Goal: Task Accomplishment & Management: Use online tool/utility

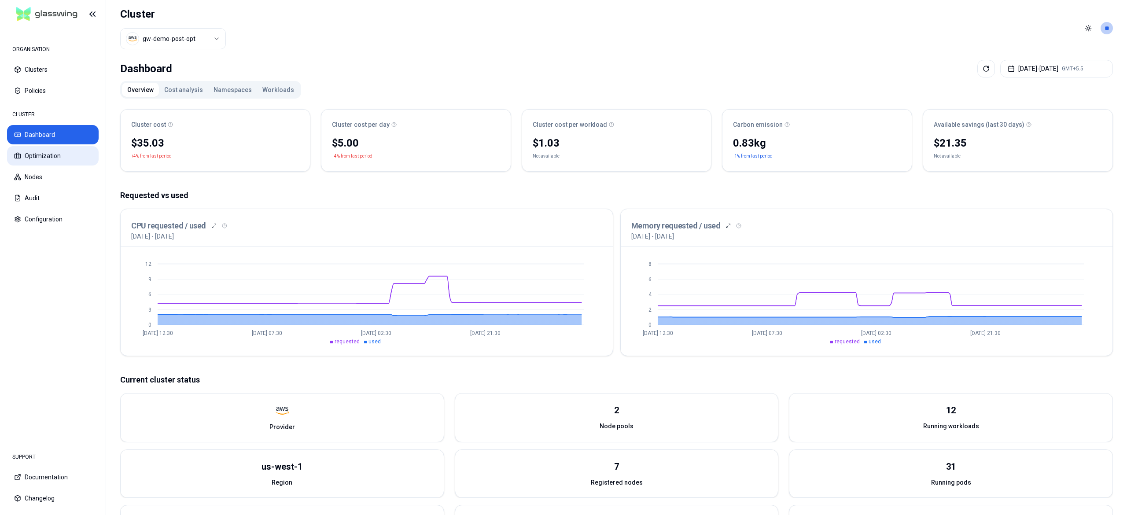
click at [44, 159] on button "Optimization" at bounding box center [53, 155] width 92 height 19
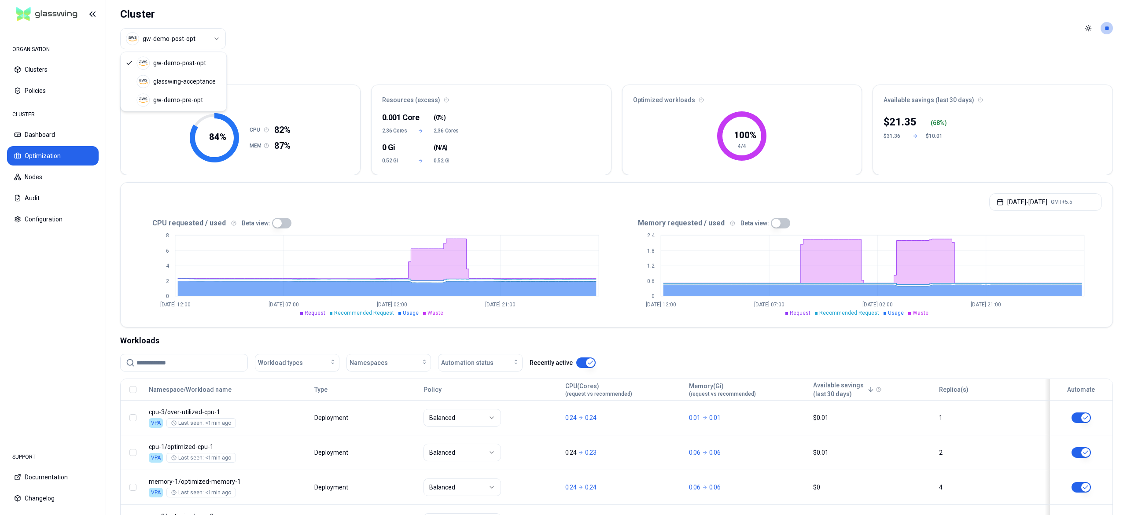
click at [196, 40] on html "ORGANISATION Clusters Policies CLUSTER Dashboard Optimization Nodes Audit Confi…" at bounding box center [563, 257] width 1127 height 515
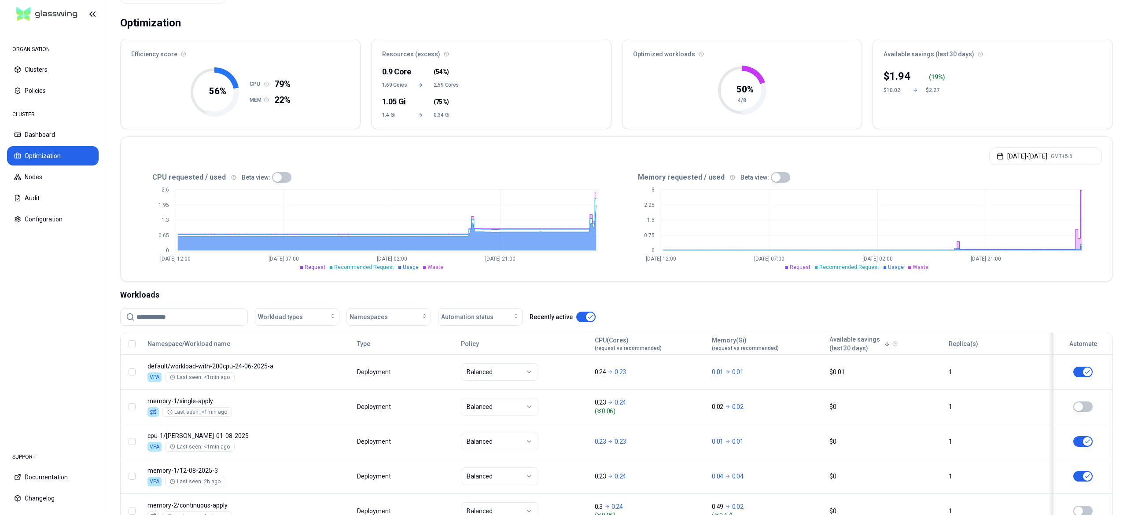
scroll to position [215, 0]
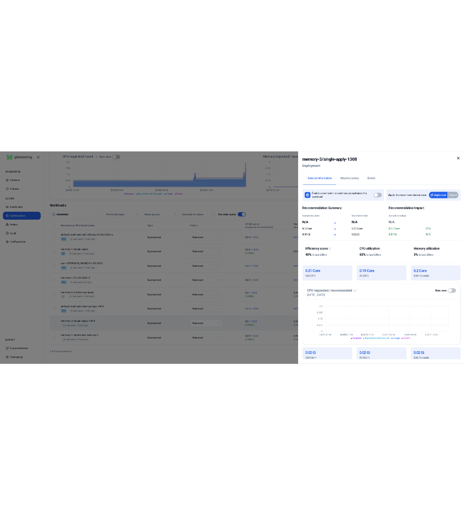
scroll to position [163, 0]
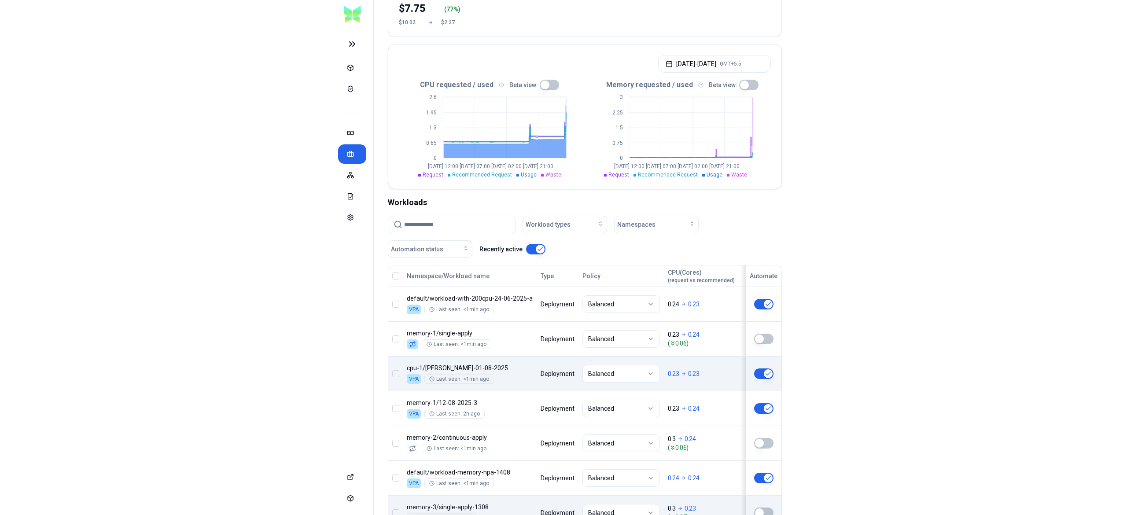
scroll to position [291, 0]
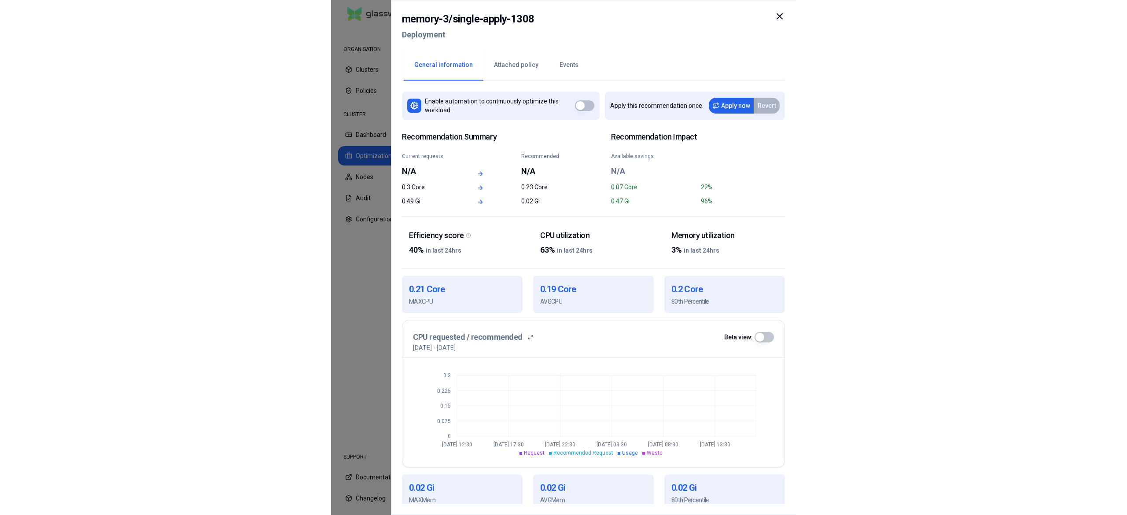
scroll to position [215, 0]
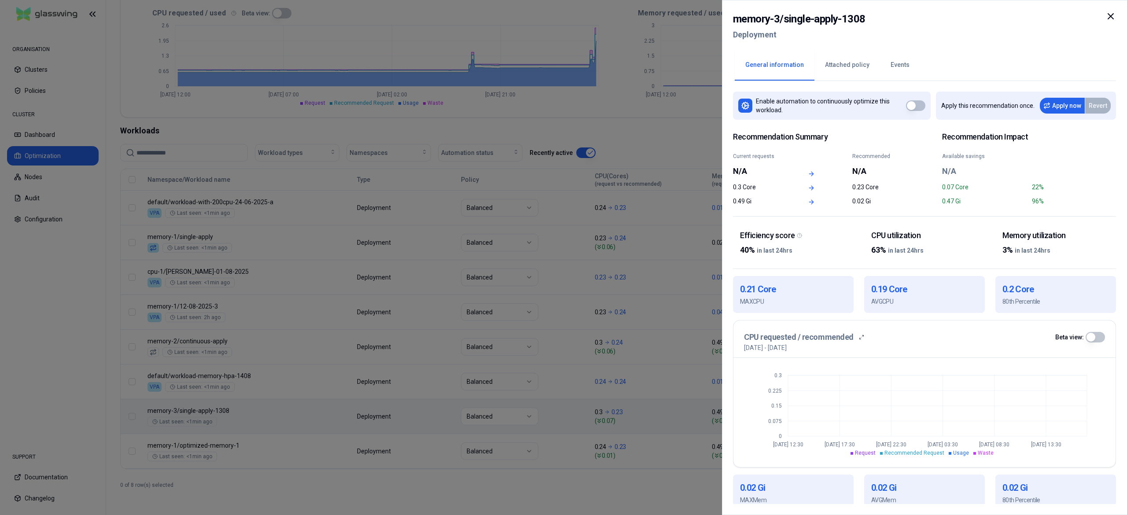
click at [247, 410] on div at bounding box center [563, 257] width 1127 height 515
click at [245, 431] on div at bounding box center [563, 257] width 1127 height 515
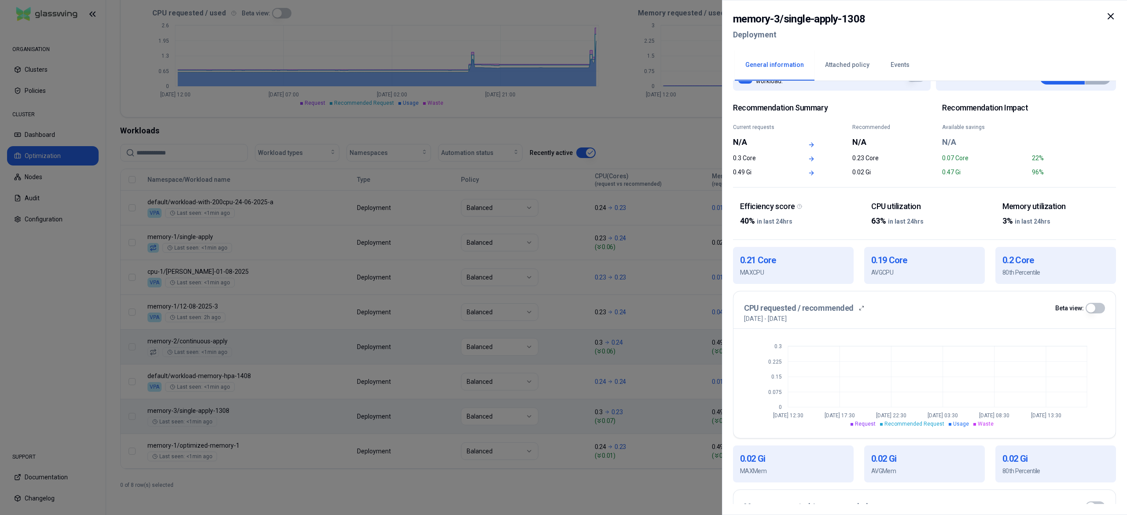
scroll to position [28, 0]
click at [452, 462] on div at bounding box center [563, 257] width 1127 height 515
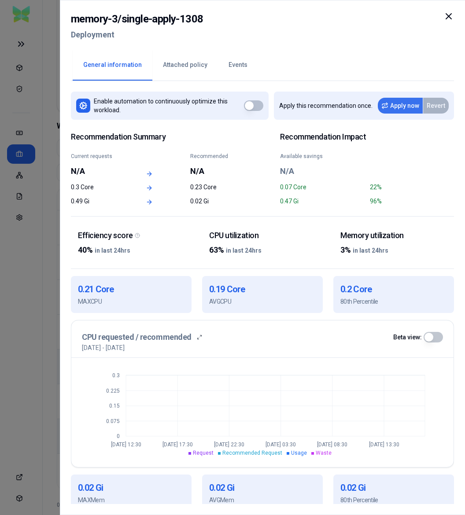
click at [402, 109] on button "Apply now" at bounding box center [400, 106] width 45 height 16
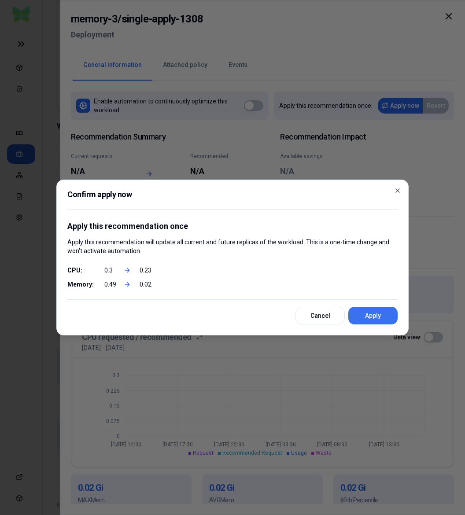
click at [362, 313] on button "Apply" at bounding box center [372, 316] width 49 height 18
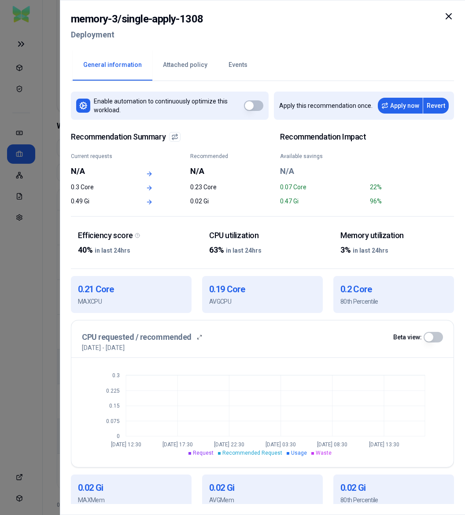
click at [45, 117] on div at bounding box center [232, 257] width 465 height 515
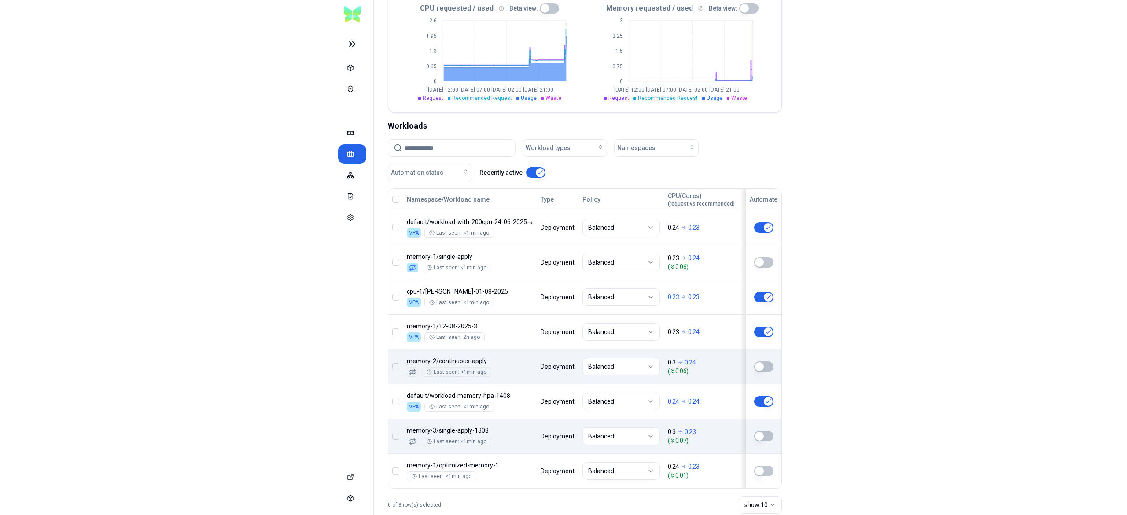
scroll to position [330, 0]
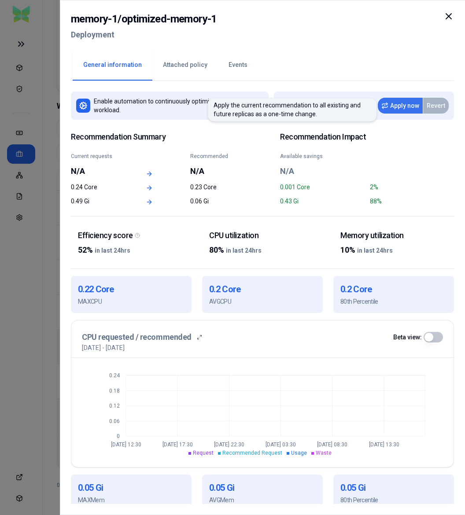
click at [398, 110] on button "Apply now" at bounding box center [400, 106] width 45 height 16
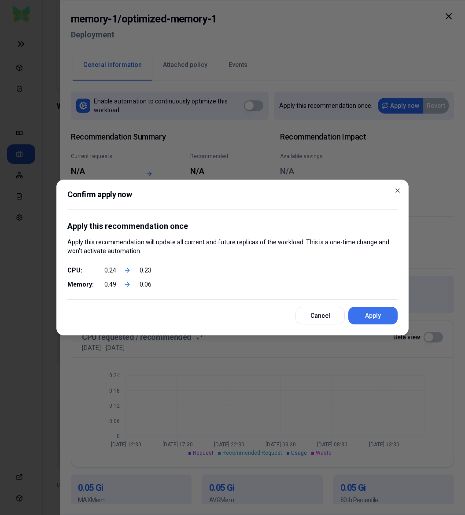
click at [363, 320] on button "Apply" at bounding box center [372, 316] width 49 height 18
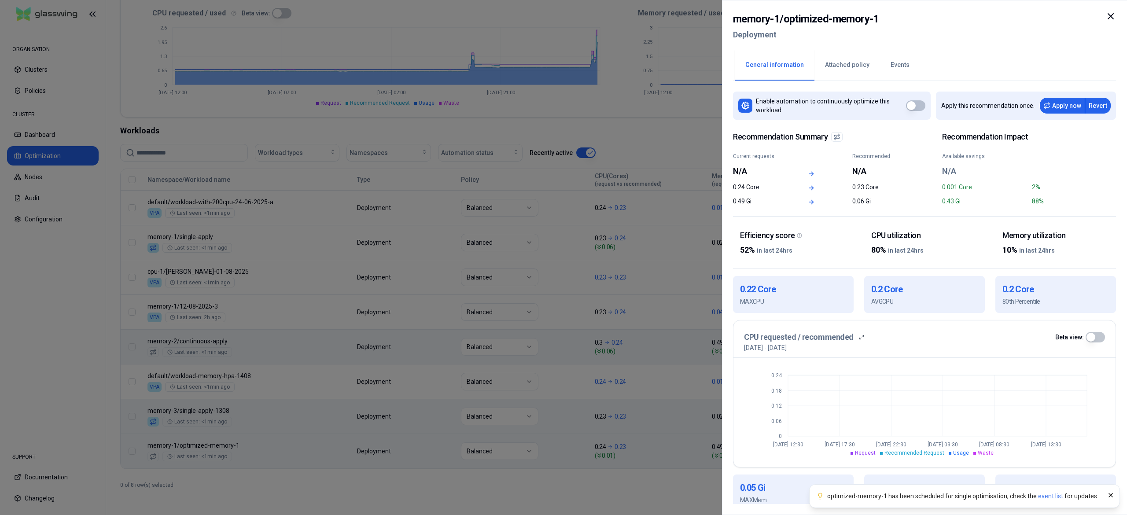
scroll to position [215, 0]
click at [45, 133] on div at bounding box center [563, 257] width 1127 height 515
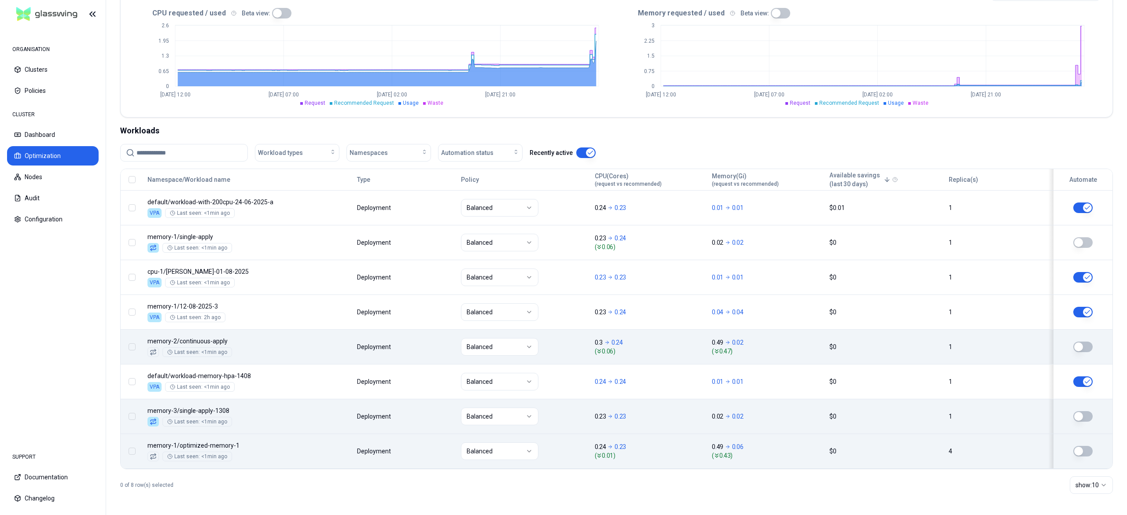
click at [45, 133] on button "Dashboard" at bounding box center [53, 134] width 92 height 19
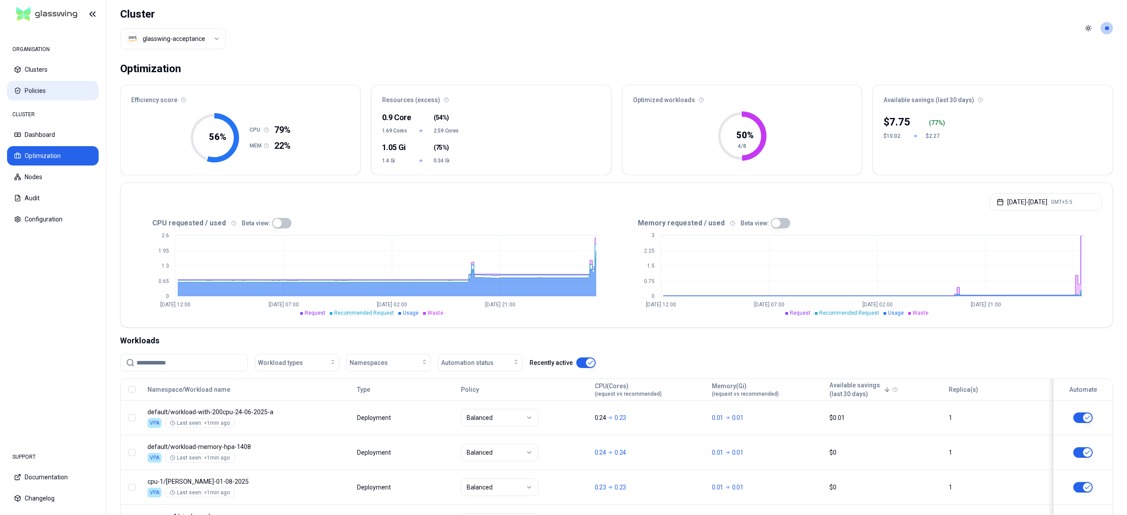
click at [39, 92] on button "Policies" at bounding box center [53, 90] width 92 height 19
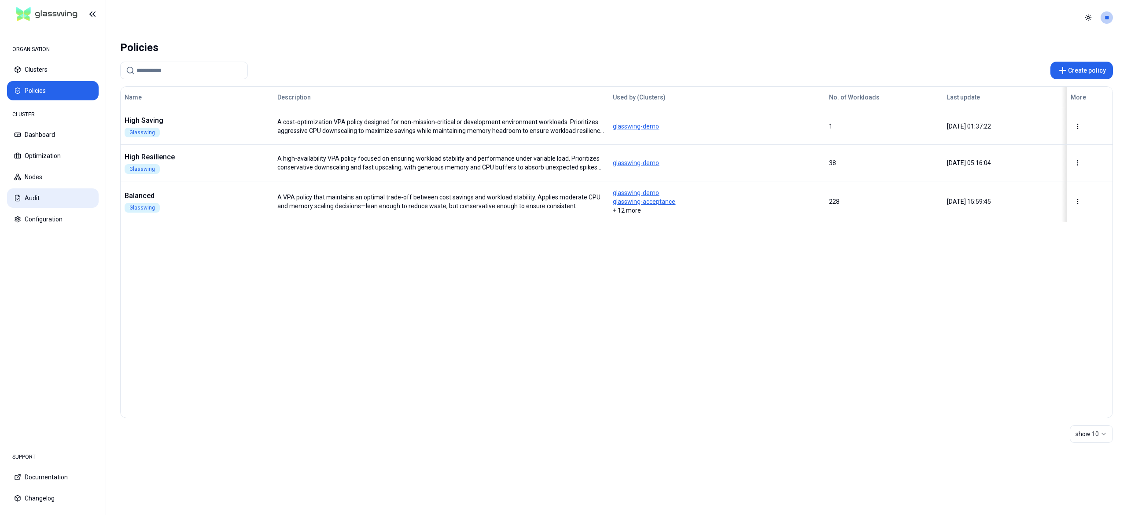
click at [34, 193] on button "Audit" at bounding box center [53, 197] width 92 height 19
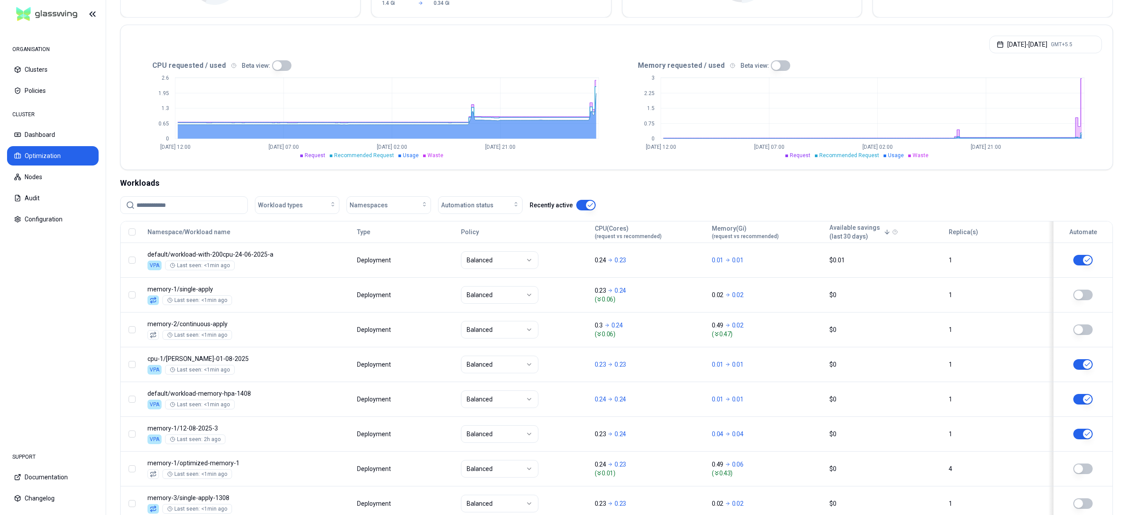
scroll to position [215, 0]
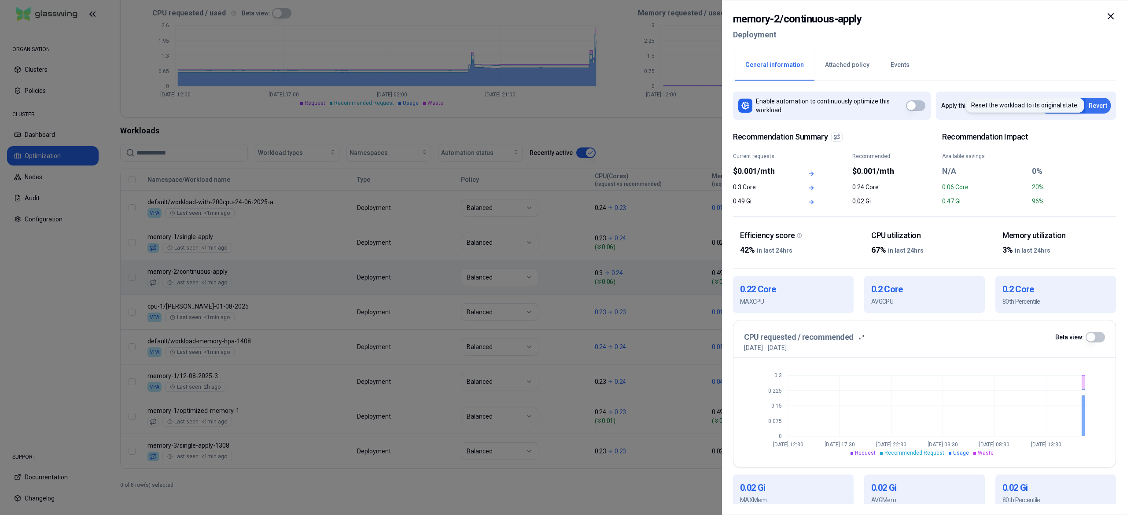
click at [1097, 105] on button "Revert" at bounding box center [1098, 106] width 26 height 16
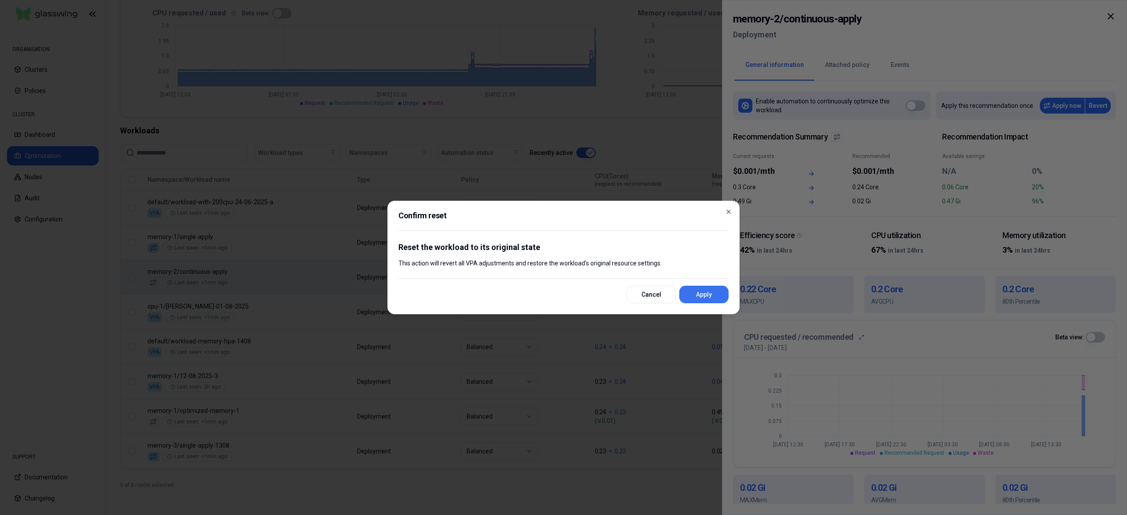
click at [713, 302] on button "Apply" at bounding box center [703, 295] width 49 height 18
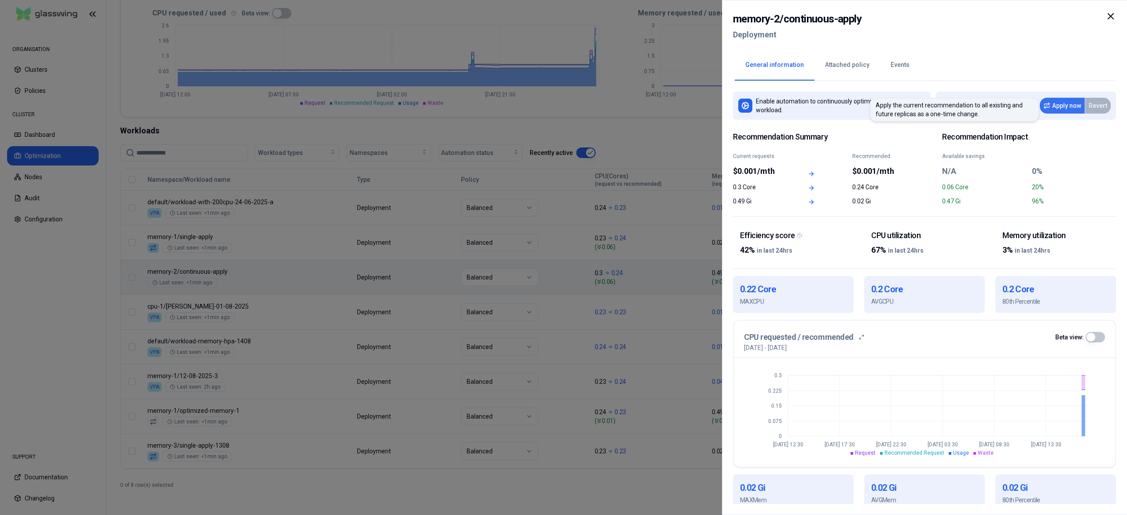
click at [1055, 106] on button "Apply now" at bounding box center [1062, 106] width 45 height 16
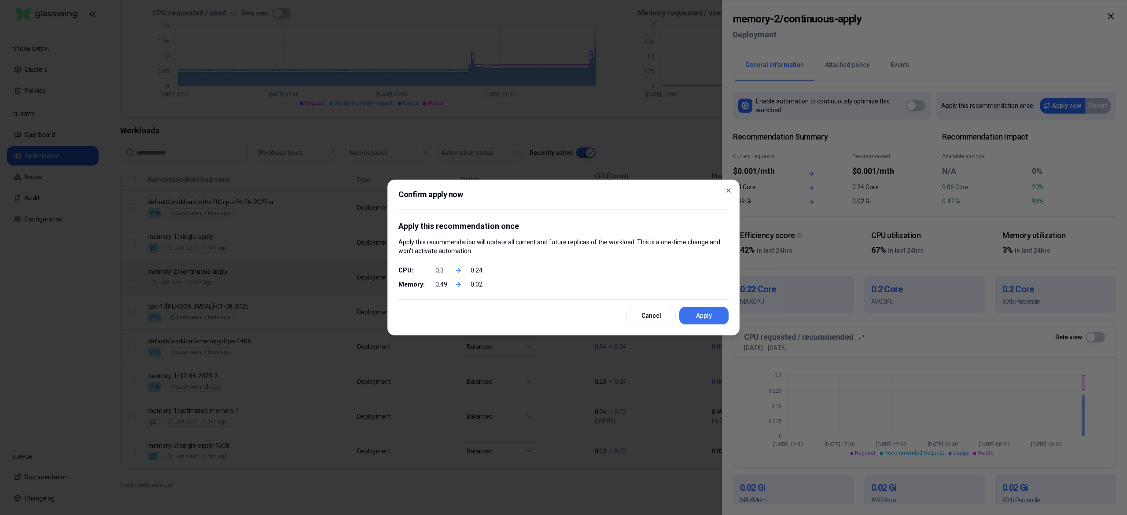
click at [710, 318] on button "Apply" at bounding box center [703, 316] width 49 height 18
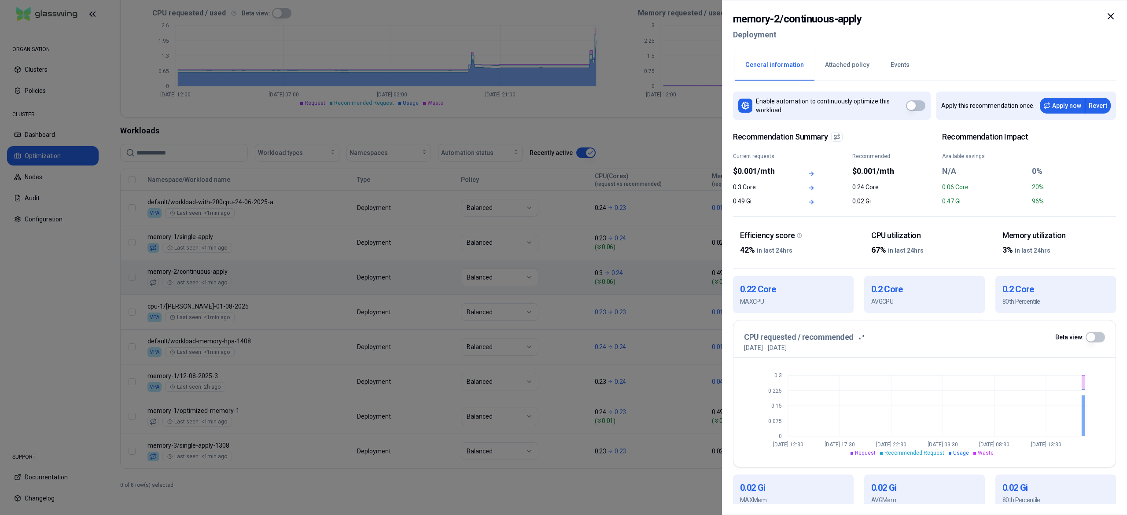
click at [469, 460] on div at bounding box center [563, 257] width 1127 height 515
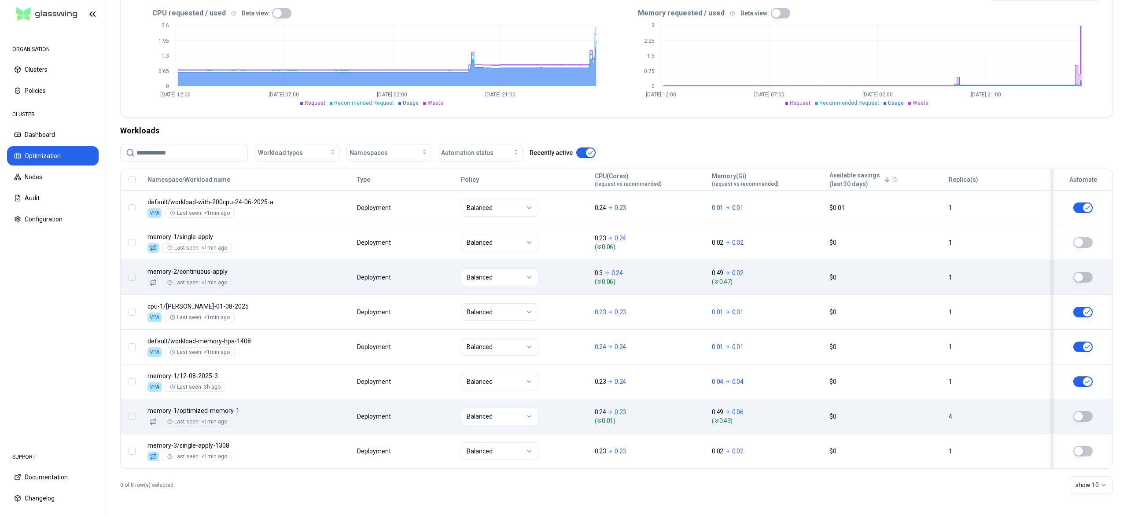
click at [312, 404] on body "ORGANISATION Clusters Policies CLUSTER Dashboard Optimization Nodes Audit Confi…" at bounding box center [563, 257] width 1127 height 515
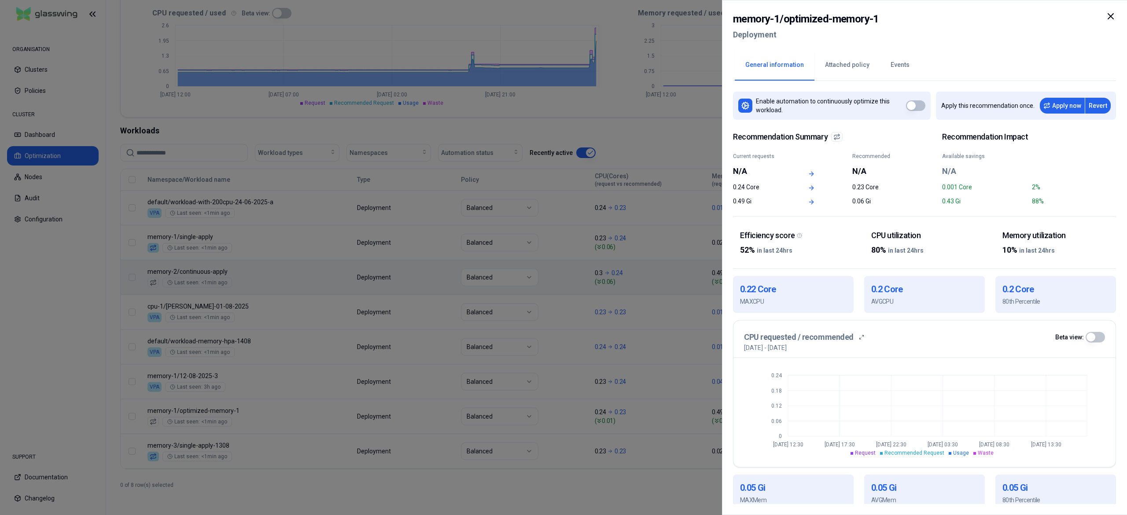
click at [895, 70] on button "Events" at bounding box center [900, 65] width 40 height 31
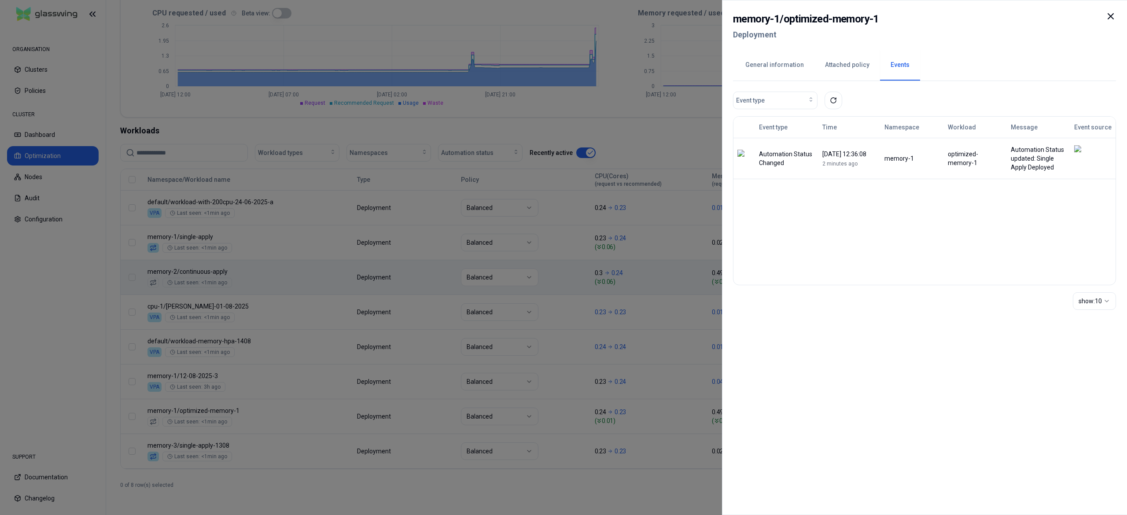
click at [857, 72] on button "Attached policy" at bounding box center [847, 65] width 66 height 31
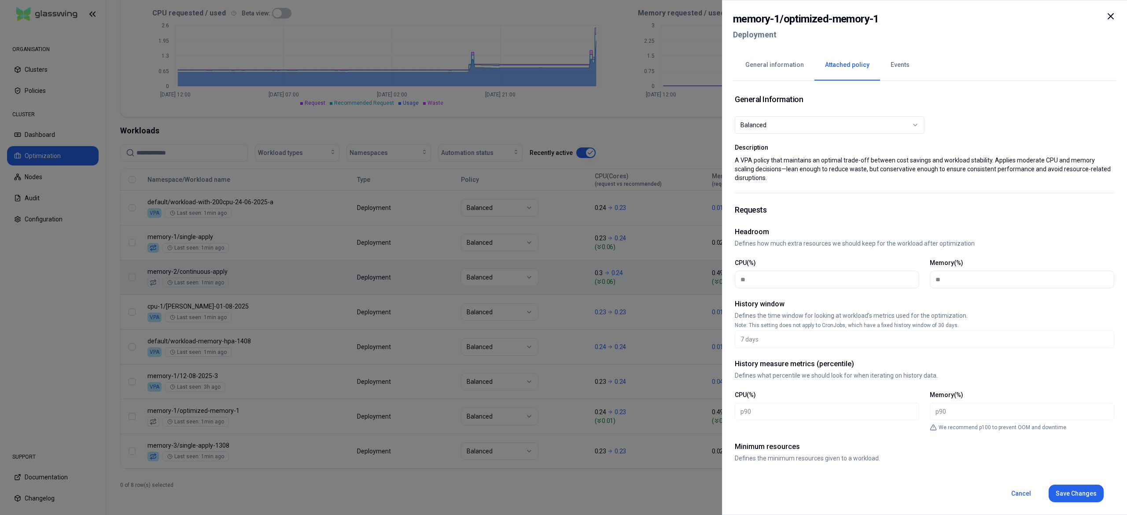
click at [783, 81] on div "**********" at bounding box center [924, 292] width 383 height 423
click at [784, 78] on button "General information" at bounding box center [775, 65] width 80 height 31
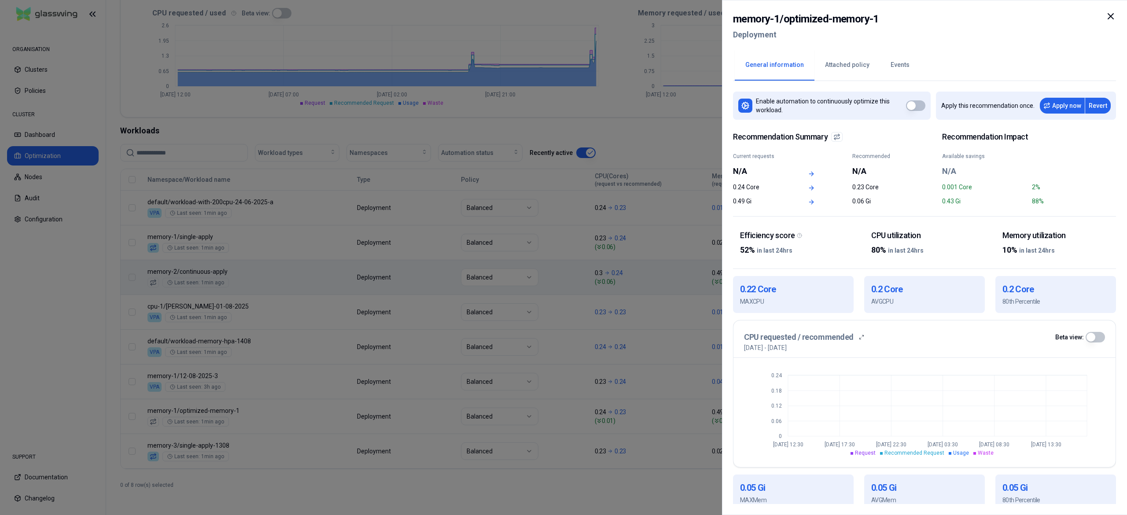
scroll to position [163, 0]
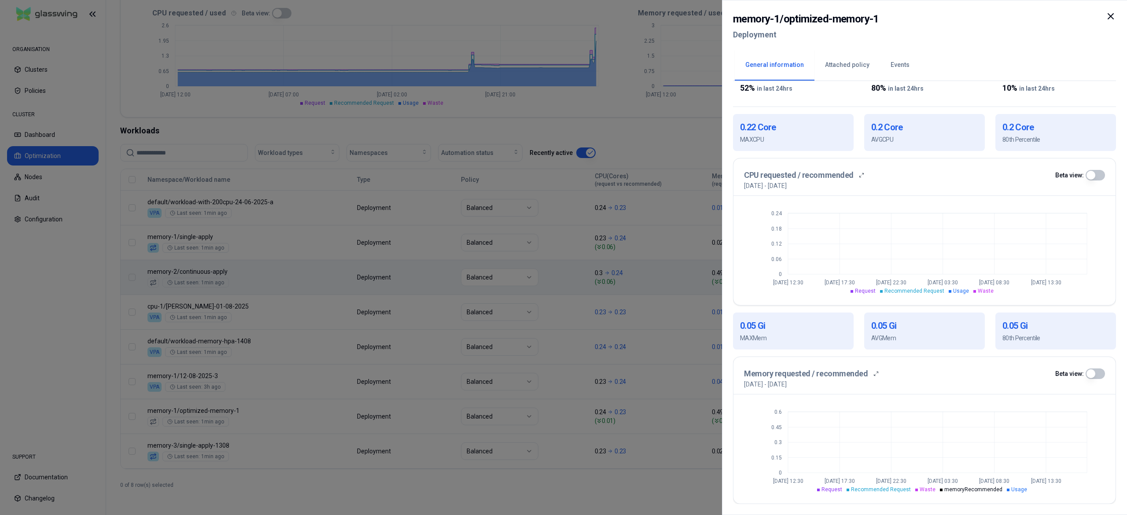
click at [456, 479] on div at bounding box center [563, 257] width 1127 height 515
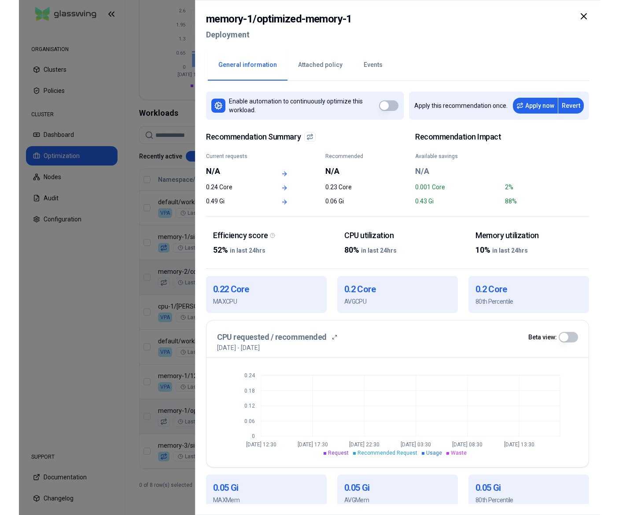
scroll to position [215, 0]
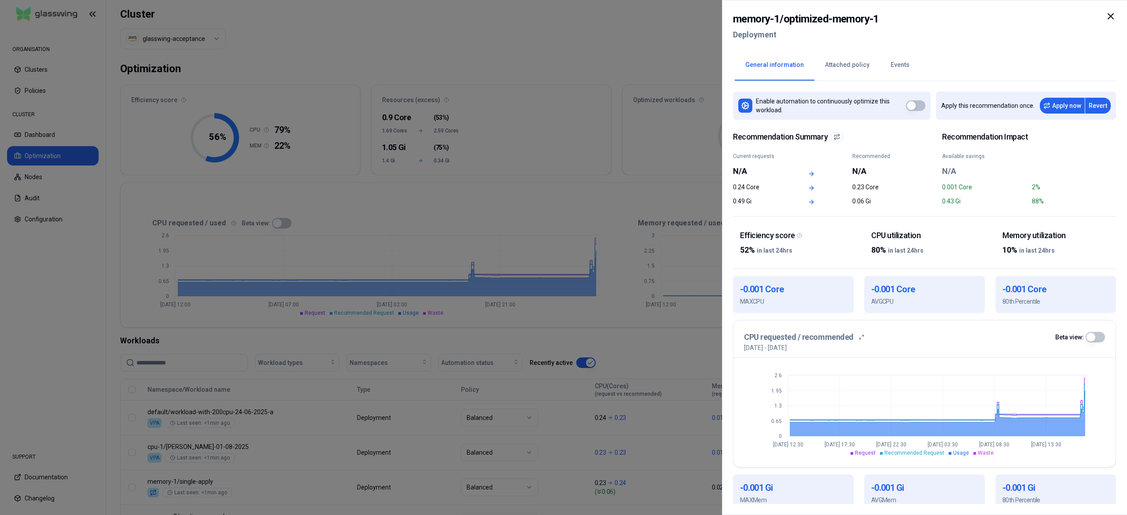
click at [481, 51] on div at bounding box center [563, 257] width 1127 height 515
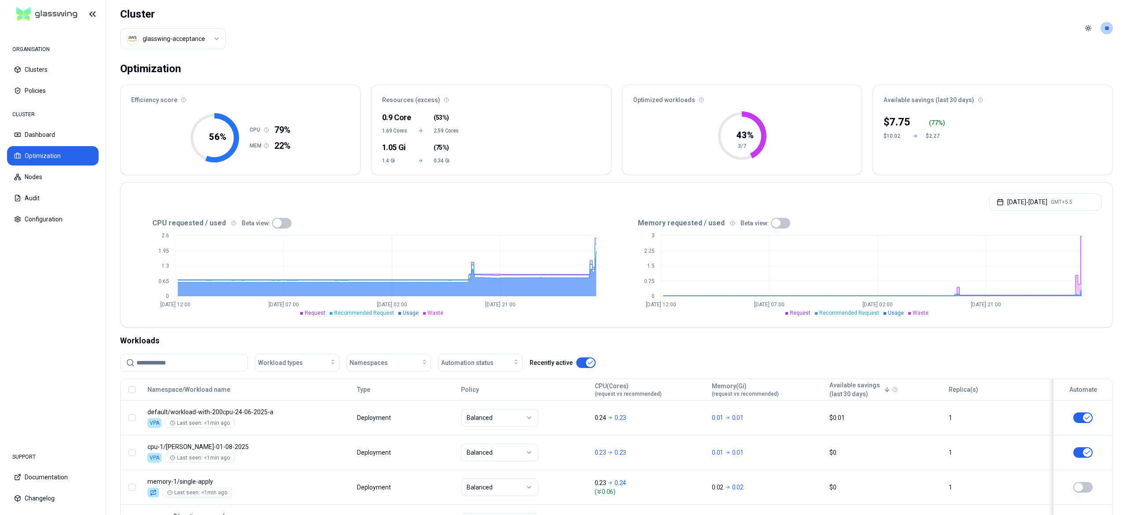
scroll to position [180, 0]
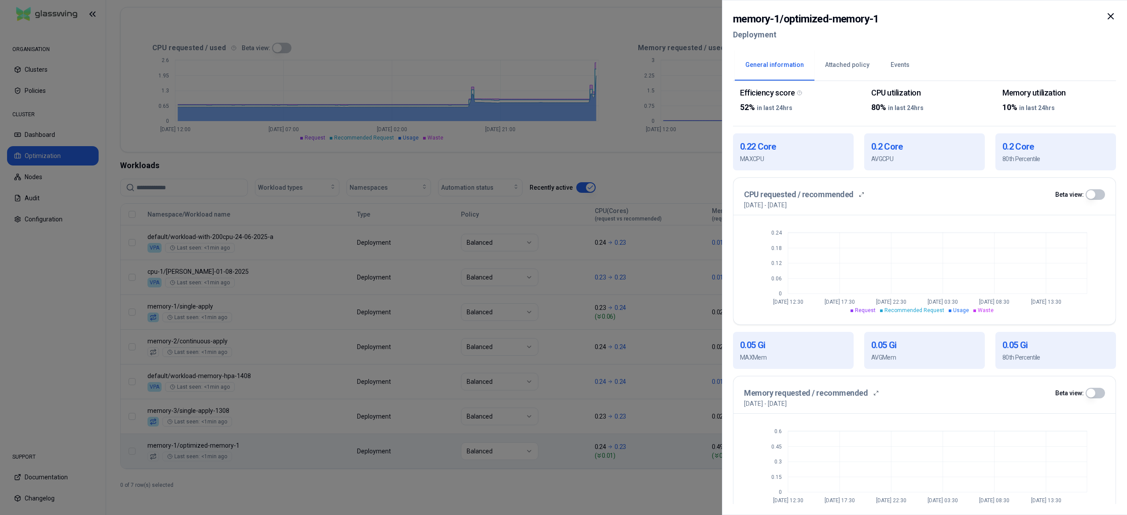
scroll to position [163, 0]
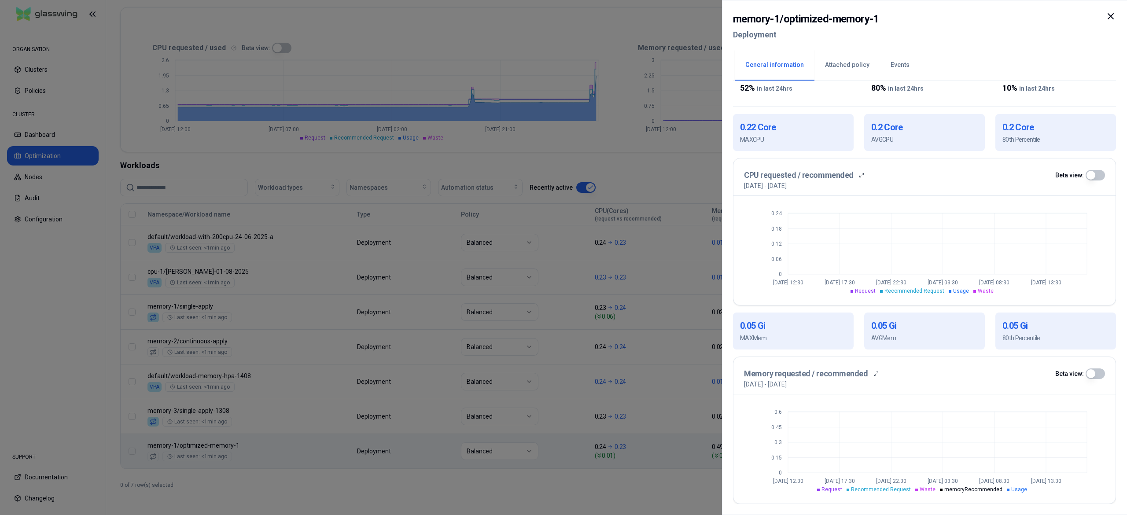
click at [411, 495] on div at bounding box center [563, 257] width 1127 height 515
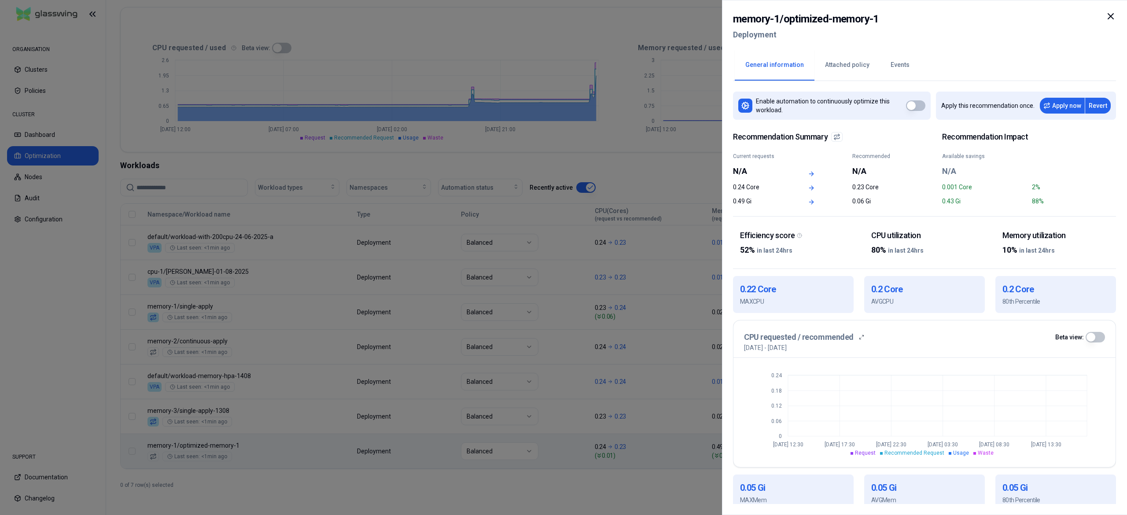
click at [620, 59] on button "Events" at bounding box center [900, 65] width 40 height 31
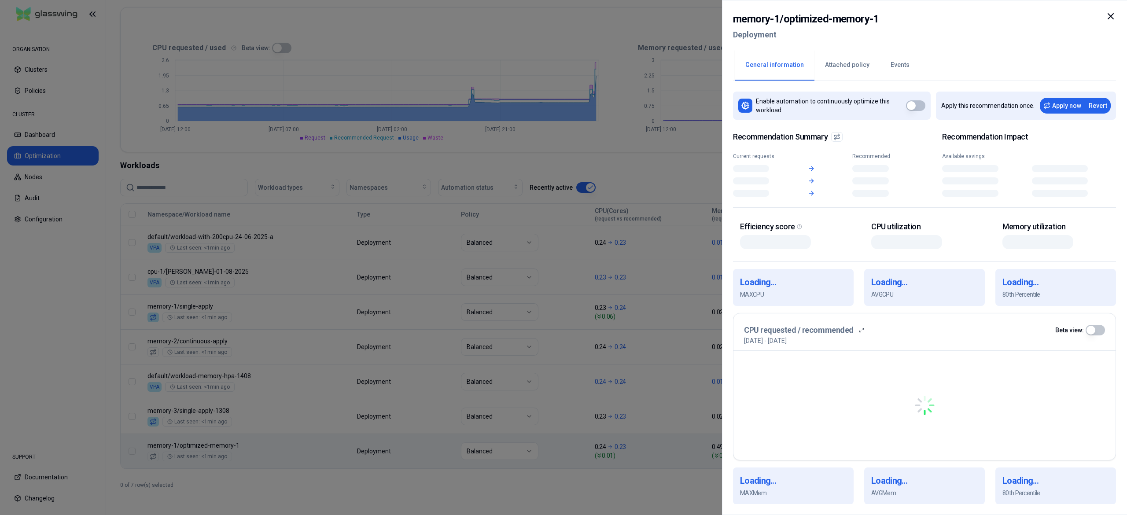
click at [620, 75] on button "General information" at bounding box center [775, 65] width 80 height 31
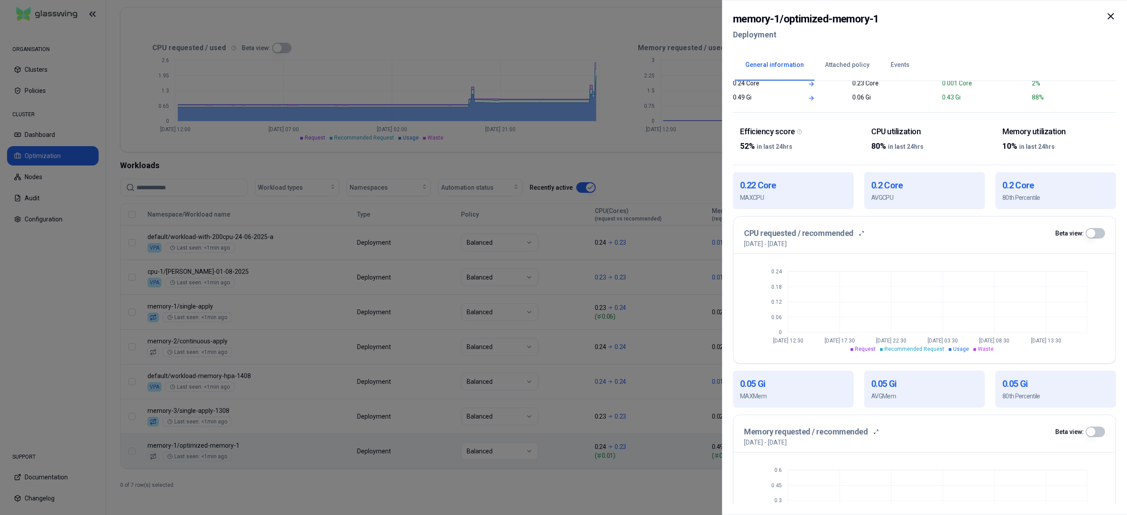
scroll to position [163, 0]
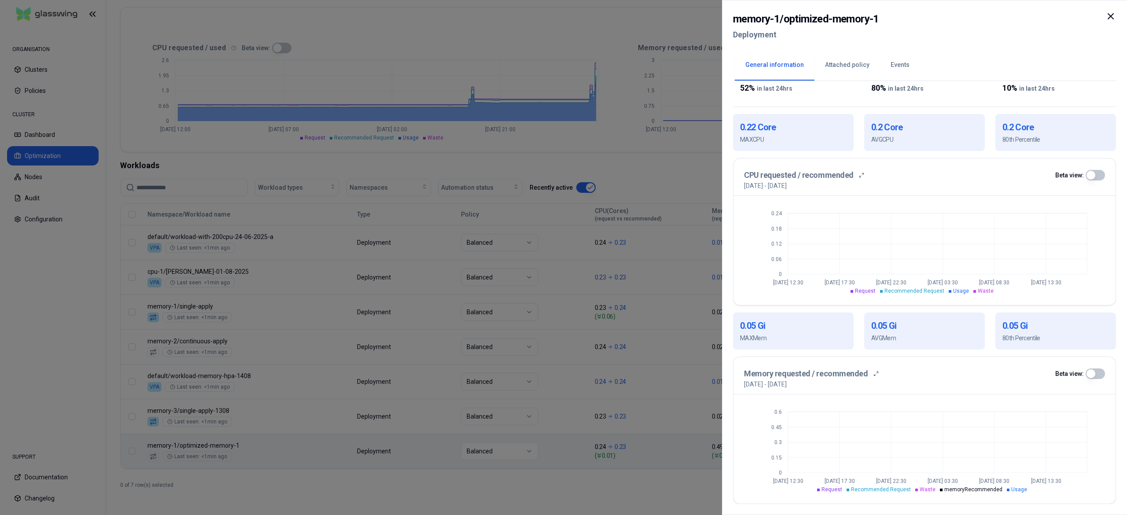
click at [493, 484] on div at bounding box center [563, 257] width 1127 height 515
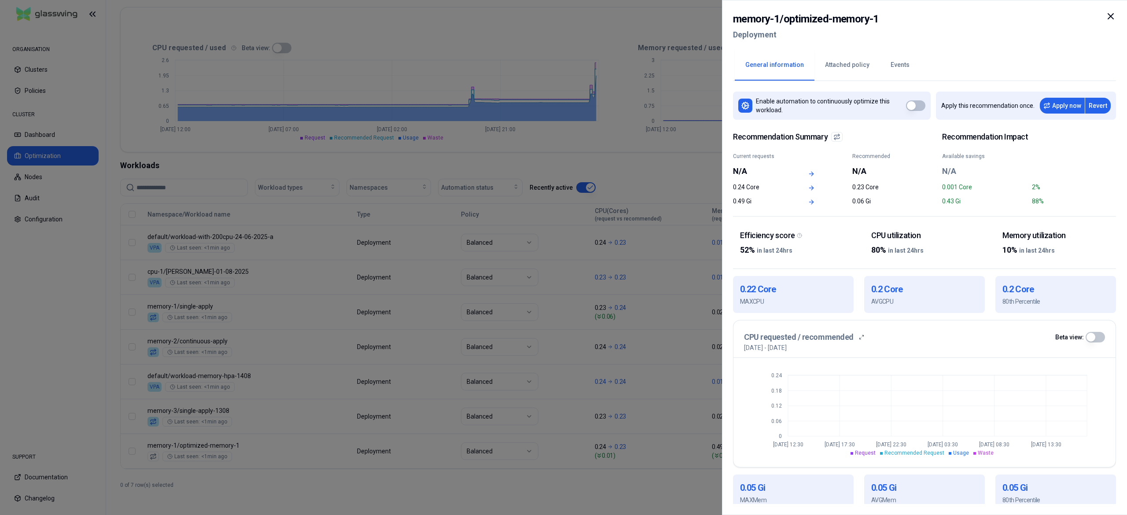
click at [471, 484] on div at bounding box center [563, 257] width 1127 height 515
click at [421, 498] on div at bounding box center [563, 257] width 1127 height 515
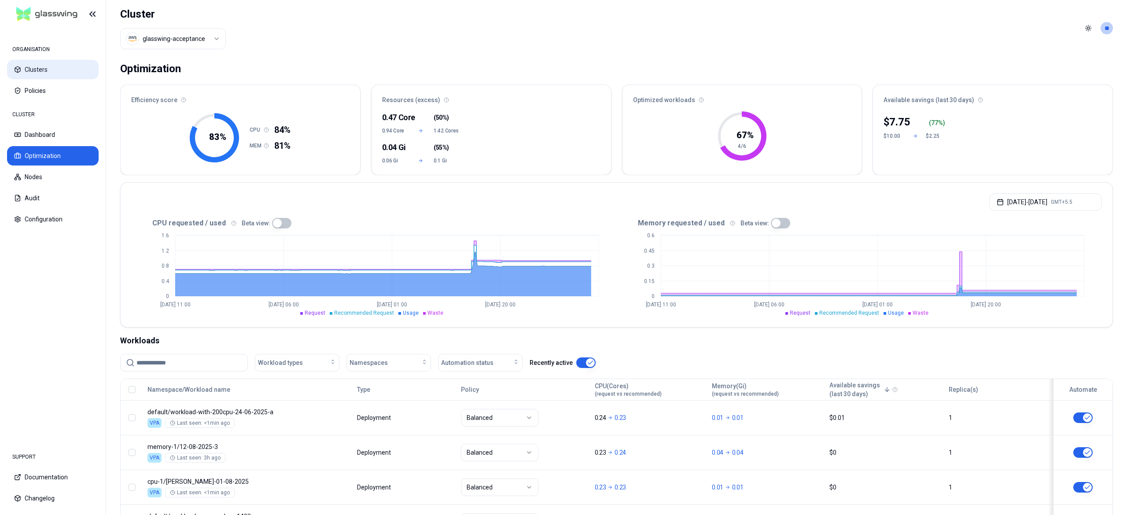
scroll to position [144, 0]
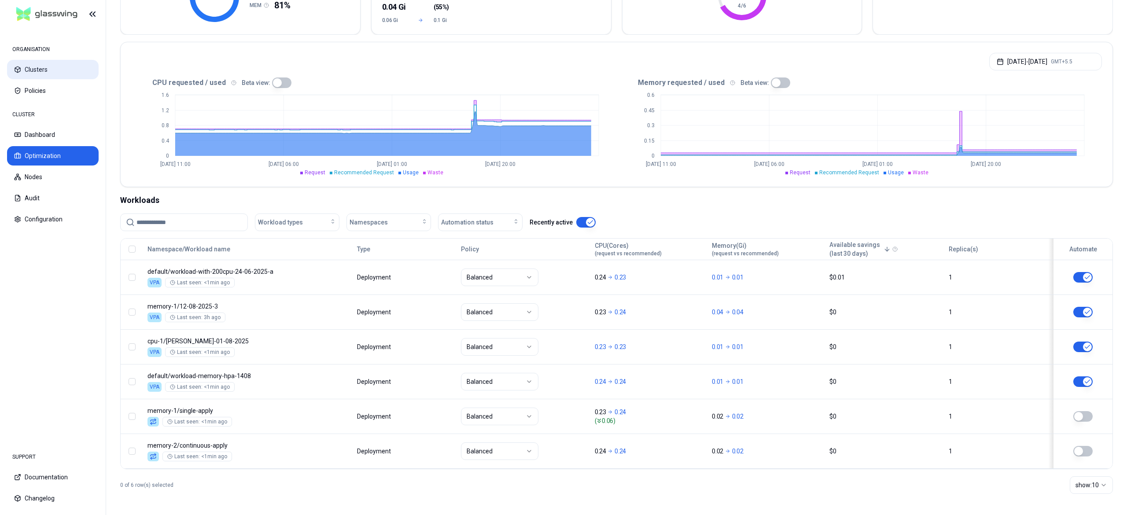
click at [36, 73] on button "Clusters" at bounding box center [53, 69] width 92 height 19
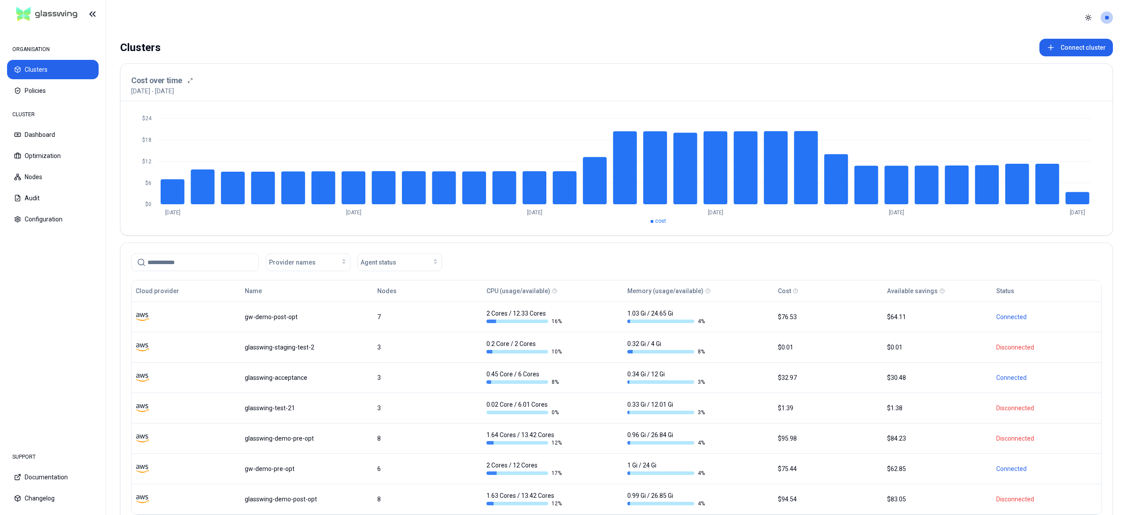
scroll to position [59, 0]
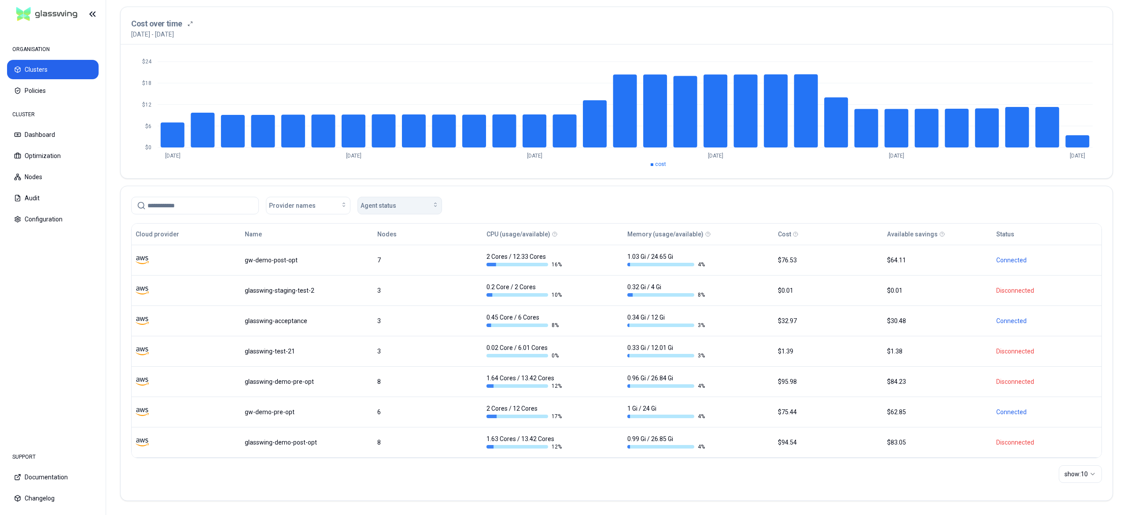
click at [391, 197] on button "Agent status" at bounding box center [399, 206] width 85 height 18
click at [377, 221] on span "Connected" at bounding box center [379, 224] width 30 height 9
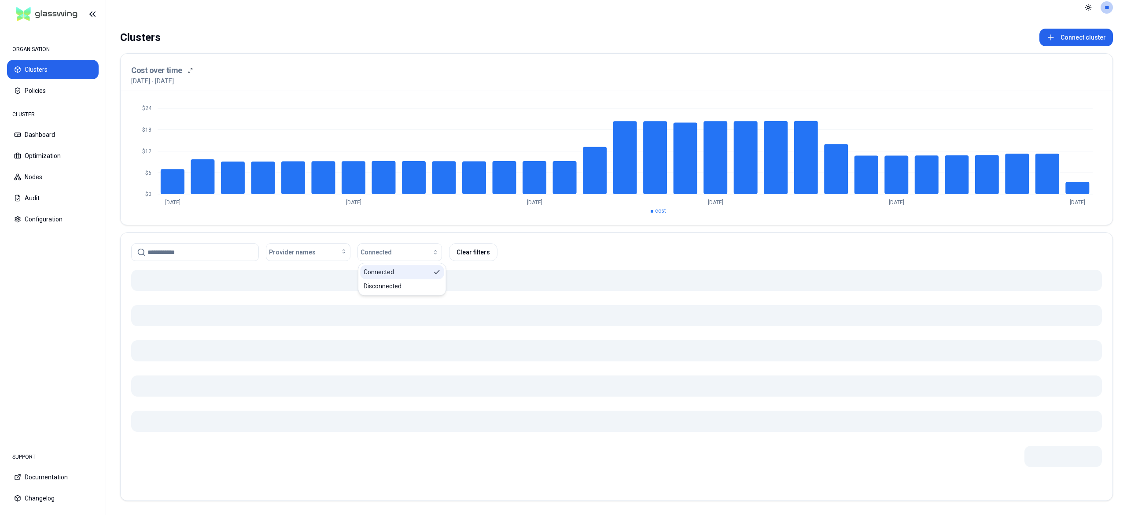
scroll to position [11, 0]
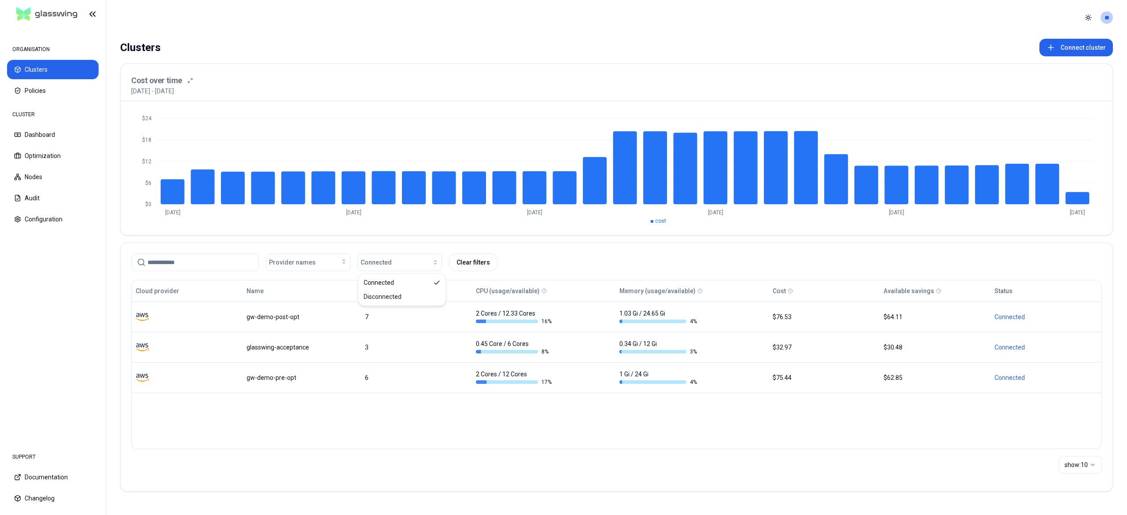
click at [46, 358] on nav "ORGANISATION Clusters Policies CLUSTER Dashboard Optimization Nodes Audit Confi…" at bounding box center [53, 234] width 106 height 413
